Goal: Navigation & Orientation: Find specific page/section

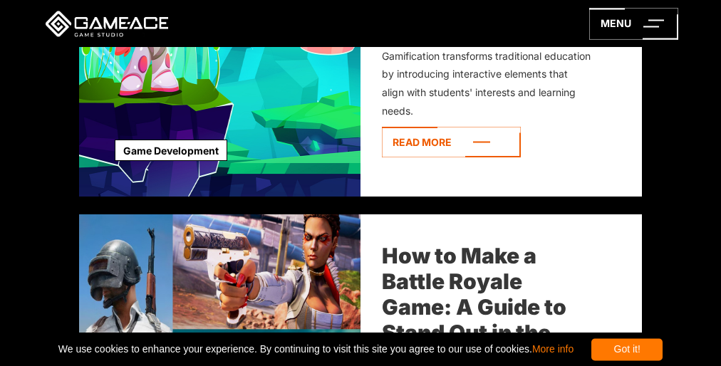
click at [360, 349] on span "We use cookies to enhance your experience. By continuing to visit this site you…" at bounding box center [315, 349] width 515 height 22
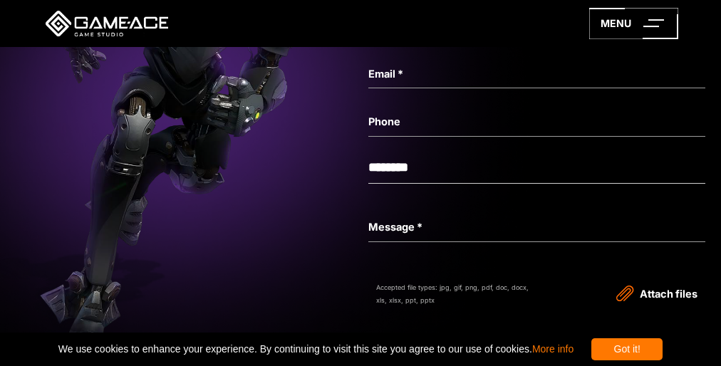
scroll to position [4908, 0]
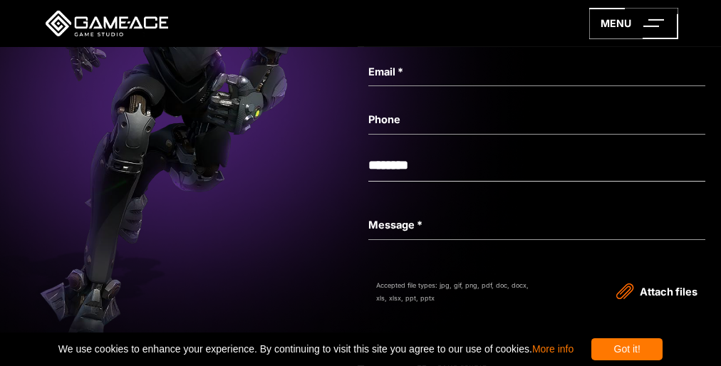
click at [360, 183] on img at bounding box center [184, 90] width 3526 height 669
click at [360, 182] on img at bounding box center [184, 89] width 3526 height 669
click at [360, 349] on span "We use cookies to enhance your experience. By continuing to visit this site you…" at bounding box center [315, 349] width 515 height 22
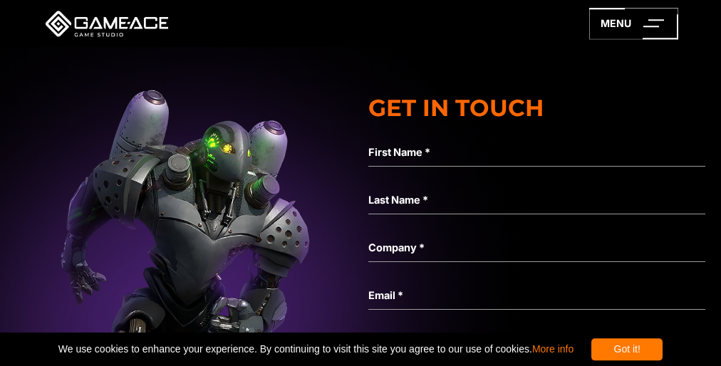
click at [360, 349] on span "We use cookies to enhance your experience. By continuing to visit this site you…" at bounding box center [315, 349] width 515 height 22
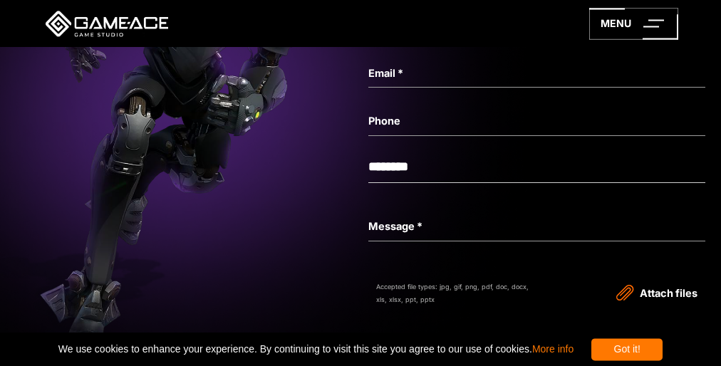
click at [360, 183] on img at bounding box center [184, 91] width 3526 height 669
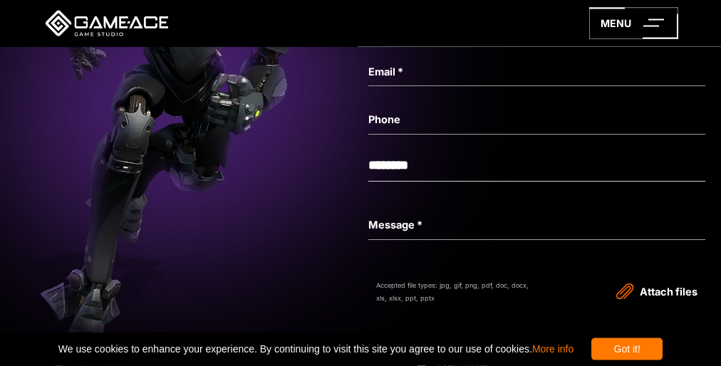
scroll to position [4908, 0]
click at [360, 182] on img at bounding box center [184, 89] width 3526 height 669
click at [360, 349] on span "We use cookies to enhance your experience. By continuing to visit this site you…" at bounding box center [315, 349] width 515 height 22
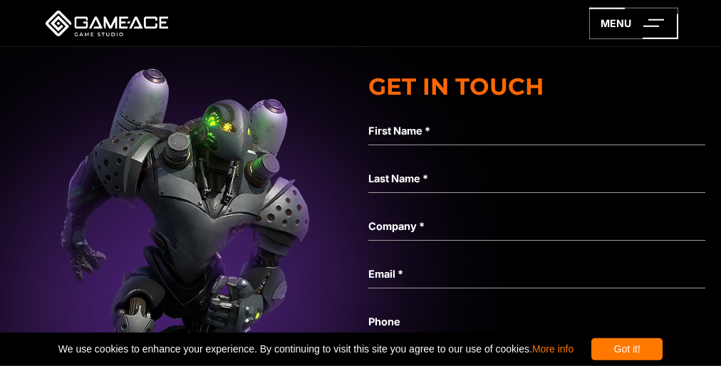
click at [360, 349] on span "We use cookies to enhance your experience. By continuing to visit this site you…" at bounding box center [315, 349] width 515 height 22
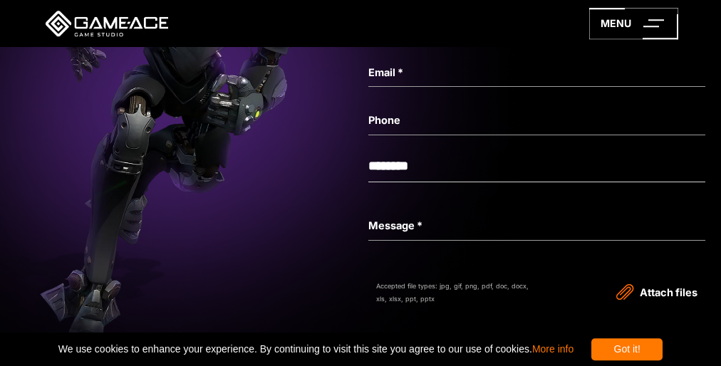
click at [360, 183] on img at bounding box center [184, 90] width 3526 height 669
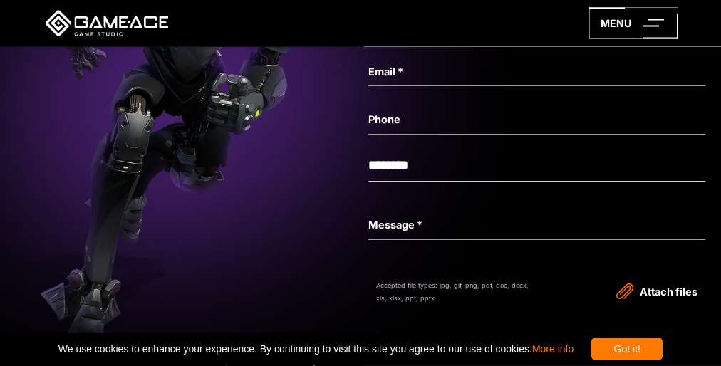
scroll to position [4908, 0]
click at [360, 182] on img at bounding box center [184, 89] width 3526 height 669
click at [360, 349] on span "We use cookies to enhance your experience. By continuing to visit this site you…" at bounding box center [315, 349] width 515 height 22
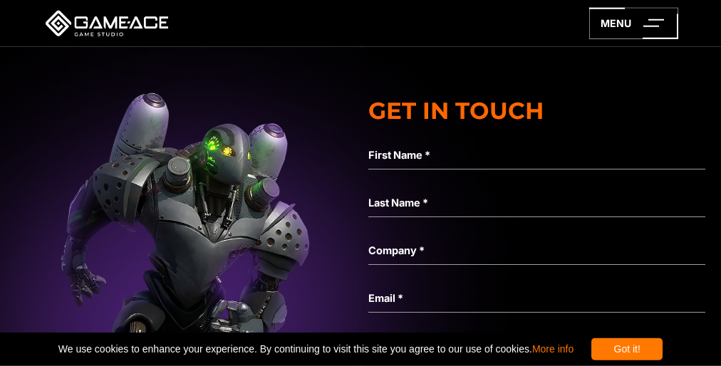
click at [360, 349] on span "We use cookies to enhance your experience. By continuing to visit this site you…" at bounding box center [315, 349] width 515 height 22
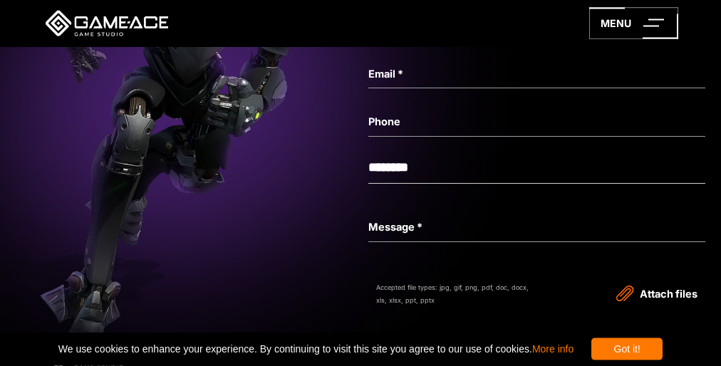
click at [360, 183] on img at bounding box center [184, 92] width 3526 height 669
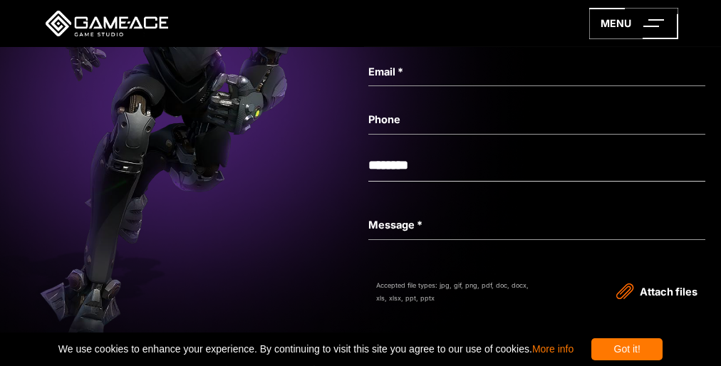
scroll to position [4908, 0]
click at [360, 182] on img at bounding box center [184, 89] width 3526 height 669
click at [360, 349] on span "We use cookies to enhance your experience. By continuing to visit this site you…" at bounding box center [315, 349] width 515 height 22
